Goal: Information Seeking & Learning: Learn about a topic

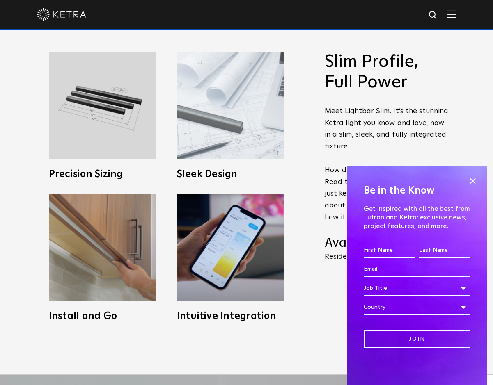
scroll to position [410, 0]
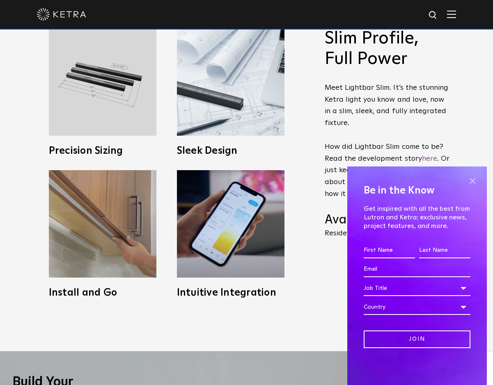
click at [469, 181] on span at bounding box center [472, 181] width 12 height 12
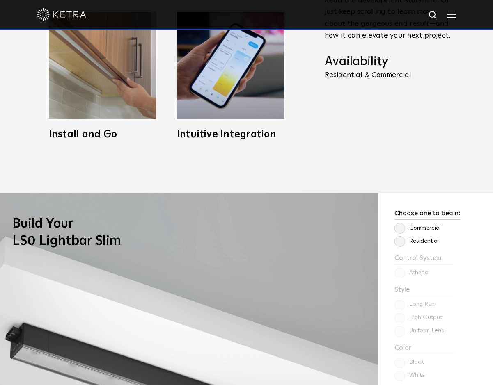
scroll to position [574, 0]
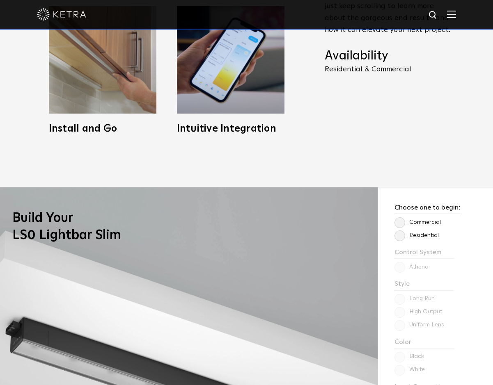
click at [403, 234] on label "Residential" at bounding box center [416, 235] width 44 height 7
click at [0, 0] on input "Residential" at bounding box center [0, 0] width 0 height 0
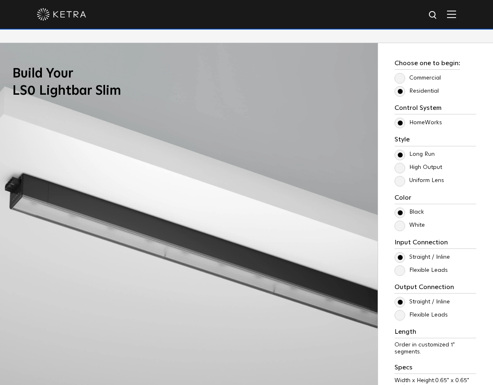
scroll to position [697, 0]
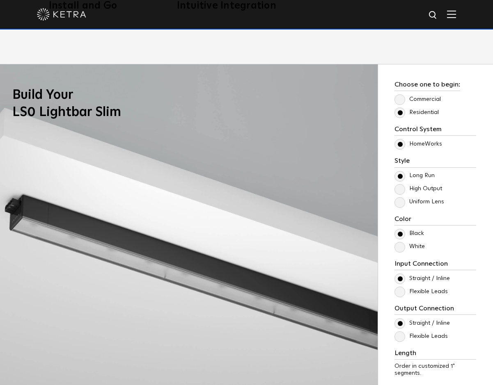
click at [400, 250] on label "White" at bounding box center [409, 246] width 30 height 7
click at [0, 0] on input "White" at bounding box center [0, 0] width 0 height 0
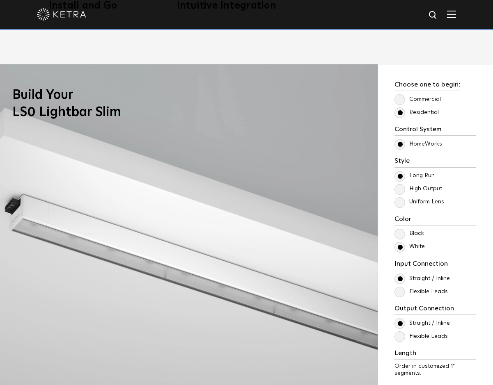
scroll to position [820, 0]
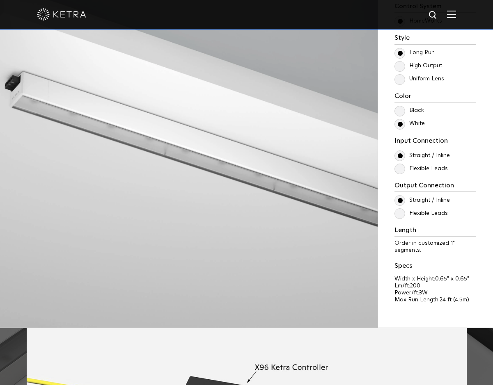
click at [401, 217] on label "Flexible Leads" at bounding box center [420, 213] width 53 height 7
click at [0, 0] on input "Flexible Leads" at bounding box center [0, 0] width 0 height 0
click at [400, 203] on label "Straight / Inline" at bounding box center [421, 200] width 55 height 7
click at [0, 0] on input "Straight / Inline" at bounding box center [0, 0] width 0 height 0
click at [400, 212] on label "Flexible Leads" at bounding box center [420, 213] width 53 height 7
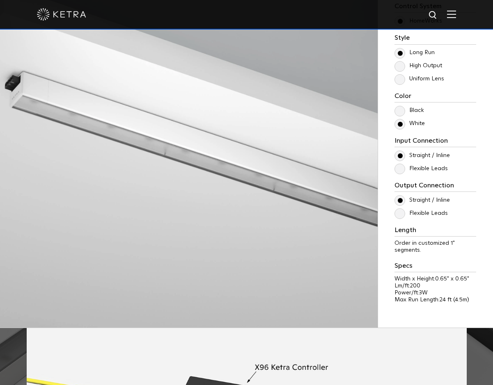
click at [0, 0] on input "Flexible Leads" at bounding box center [0, 0] width 0 height 0
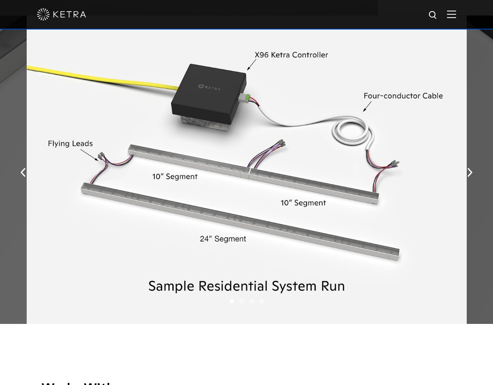
scroll to position [1066, 0]
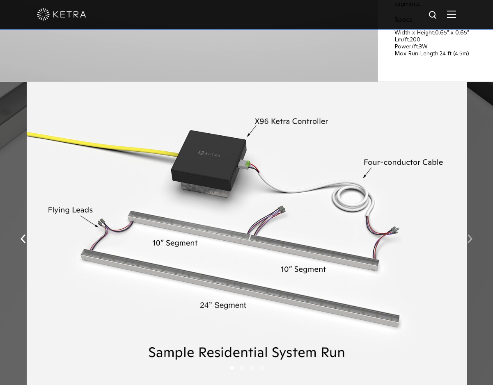
click at [465, 244] on button "button" at bounding box center [470, 238] width 18 height 28
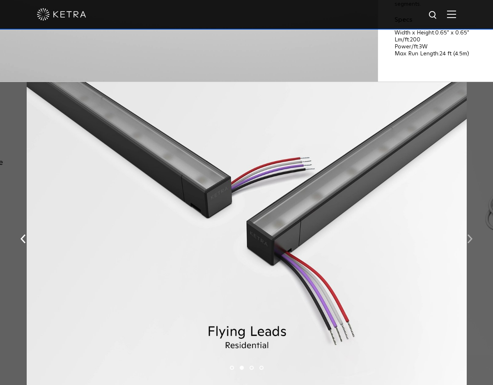
click at [465, 244] on button "button" at bounding box center [470, 238] width 18 height 28
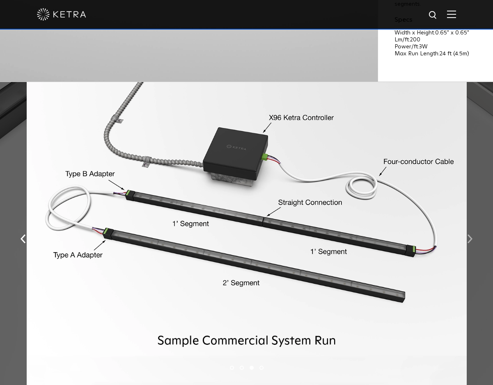
click at [465, 244] on button "button" at bounding box center [470, 238] width 18 height 28
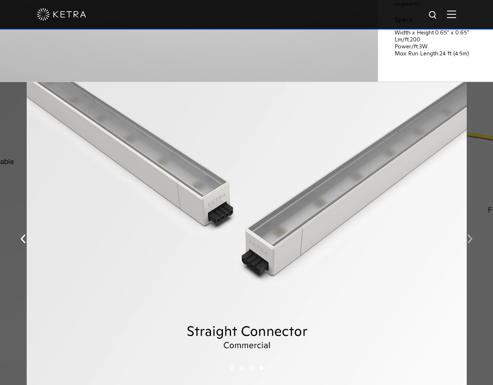
click at [465, 244] on button "button" at bounding box center [470, 238] width 18 height 28
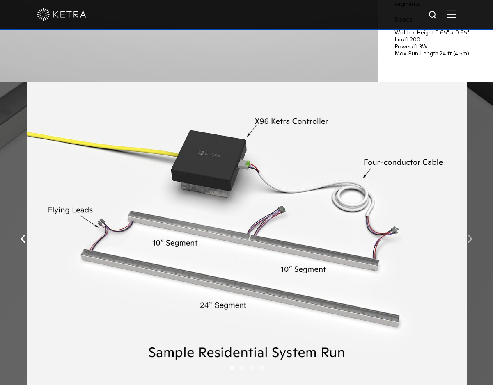
click at [470, 243] on img "button" at bounding box center [469, 238] width 5 height 9
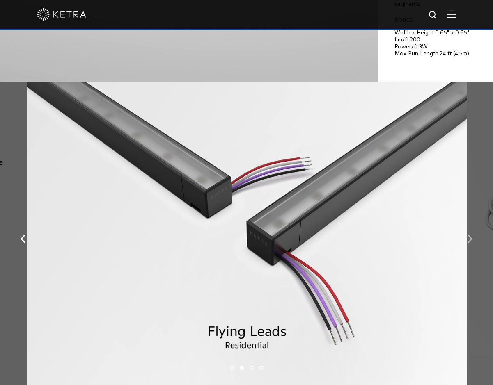
click at [470, 243] on img "button" at bounding box center [469, 238] width 5 height 9
